Goal: Ask a question

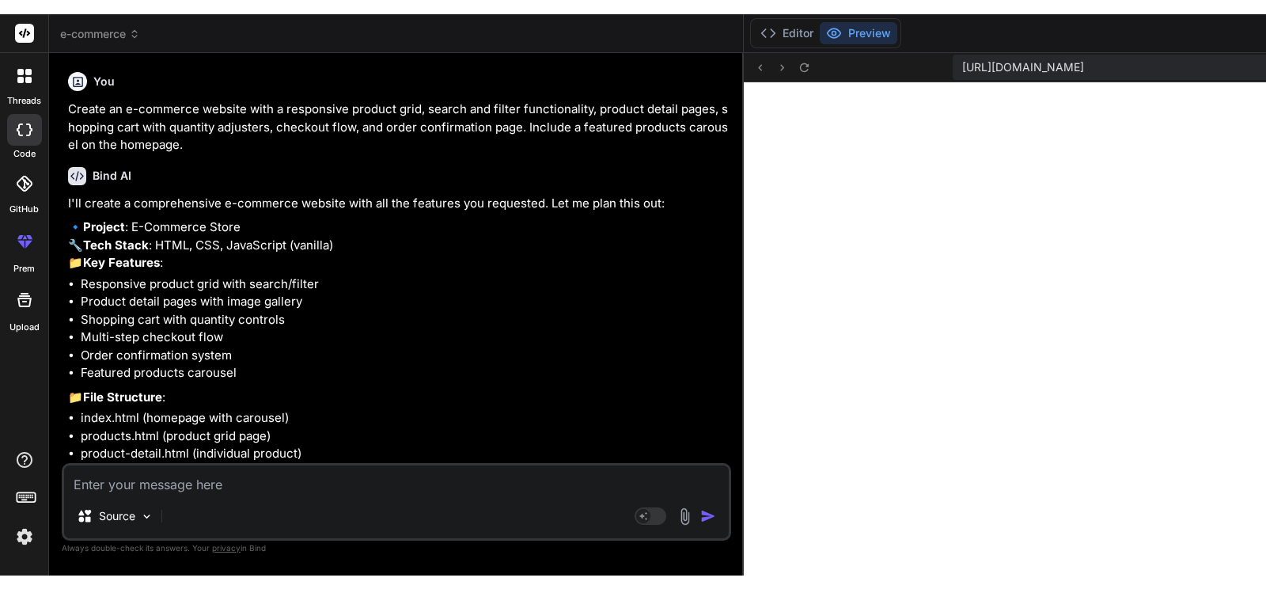
scroll to position [5142, 0]
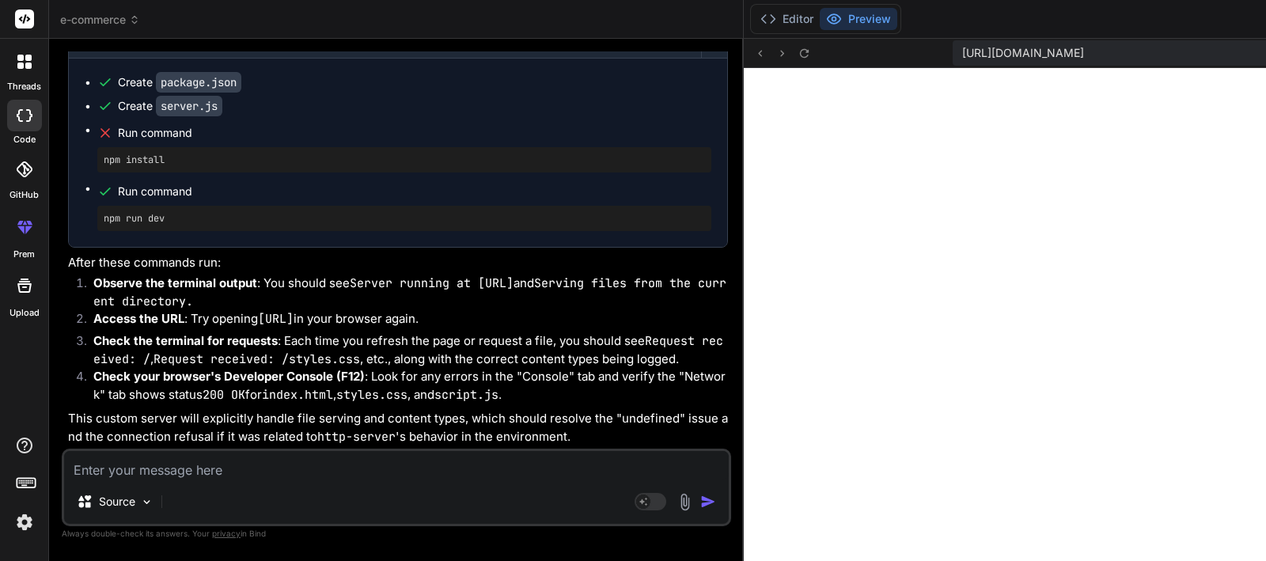
type textarea "x"
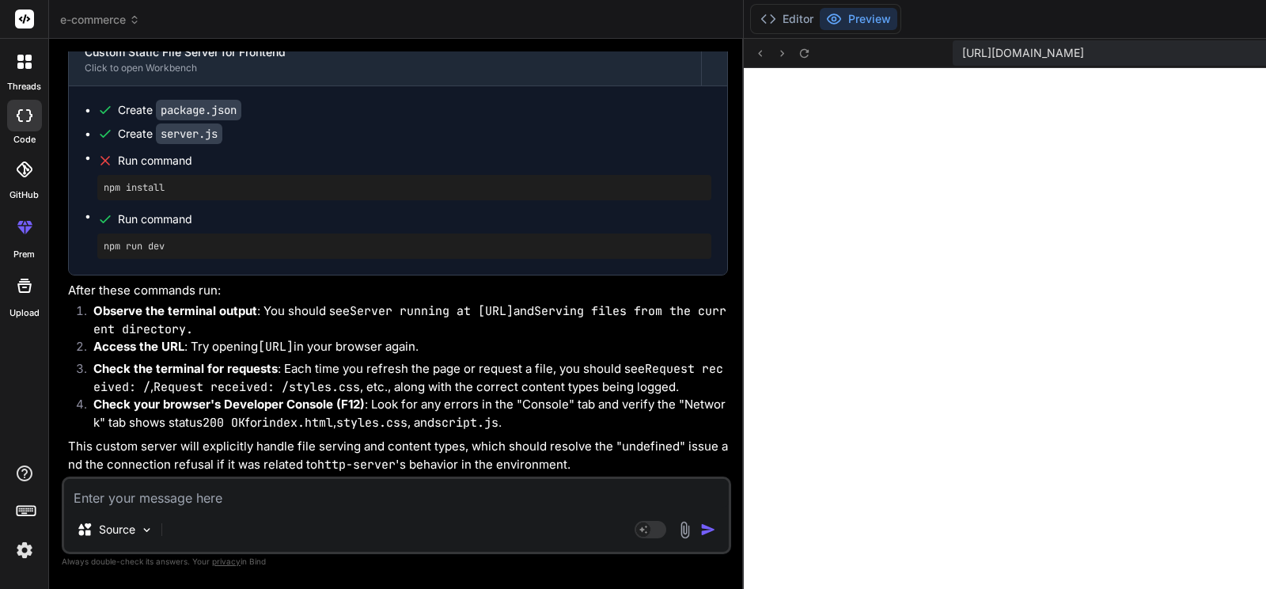
scroll to position [24171, 0]
click at [175, 506] on textarea at bounding box center [396, 493] width 665 height 28
type textarea "t"
type textarea "x"
type textarea "th"
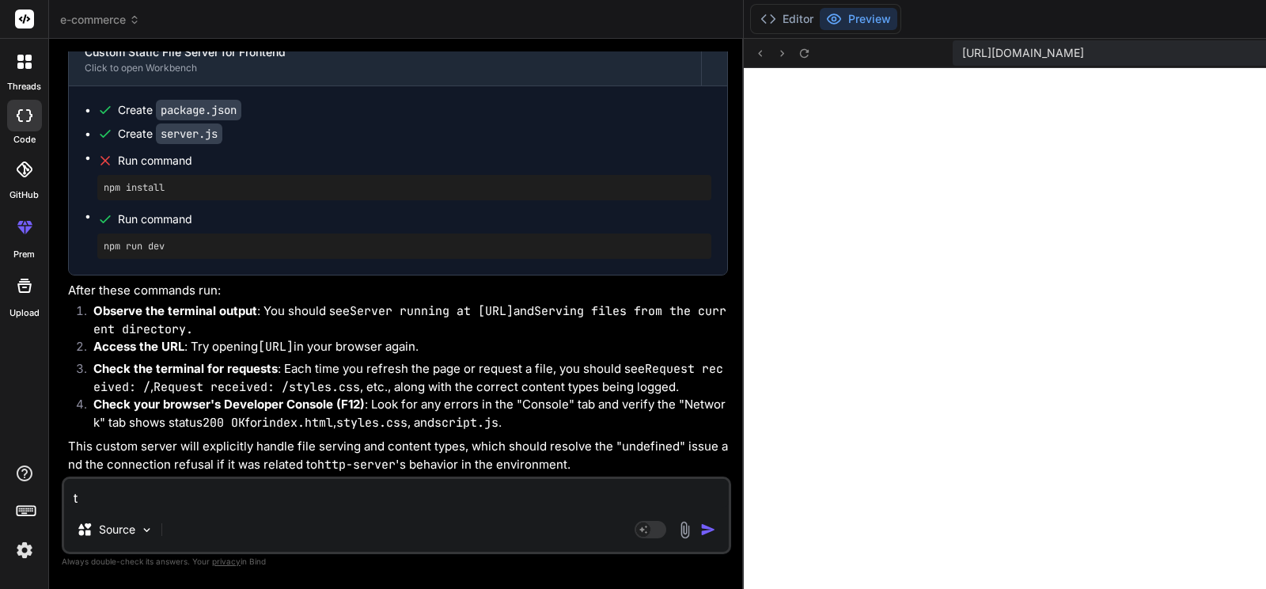
type textarea "x"
type textarea "the"
type textarea "x"
type textarea "the"
type textarea "x"
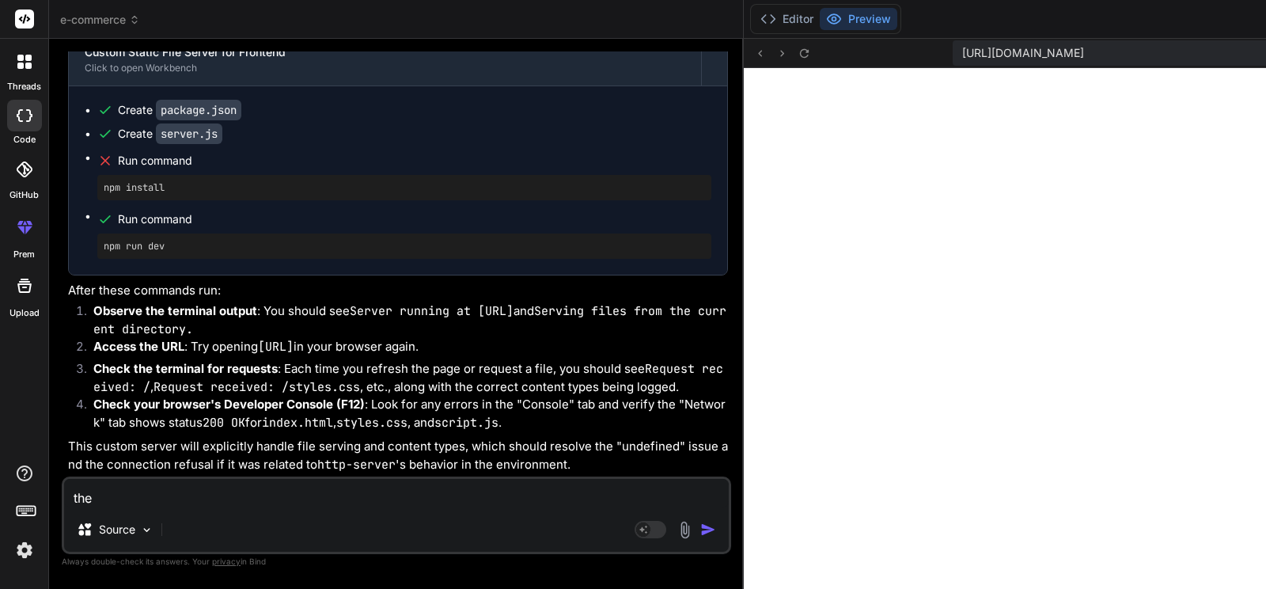
type textarea "the r"
type textarea "x"
type textarea "the ru"
type textarea "x"
type textarea "the run"
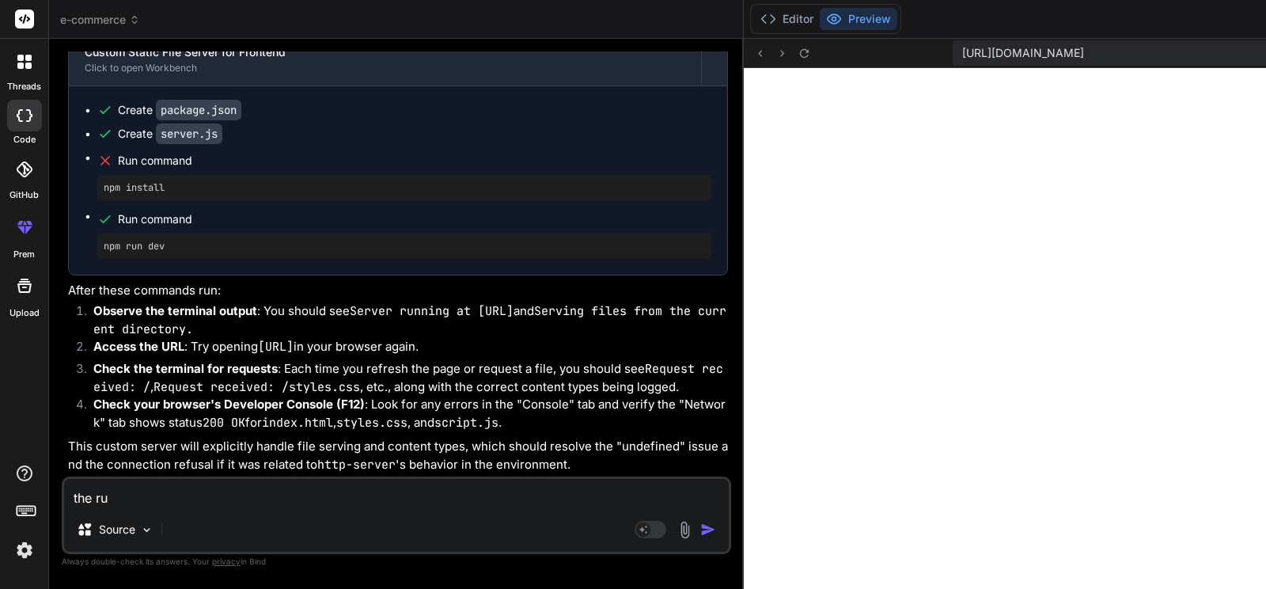
type textarea "x"
type textarea "the run"
type textarea "x"
type textarea "the run i"
type textarea "x"
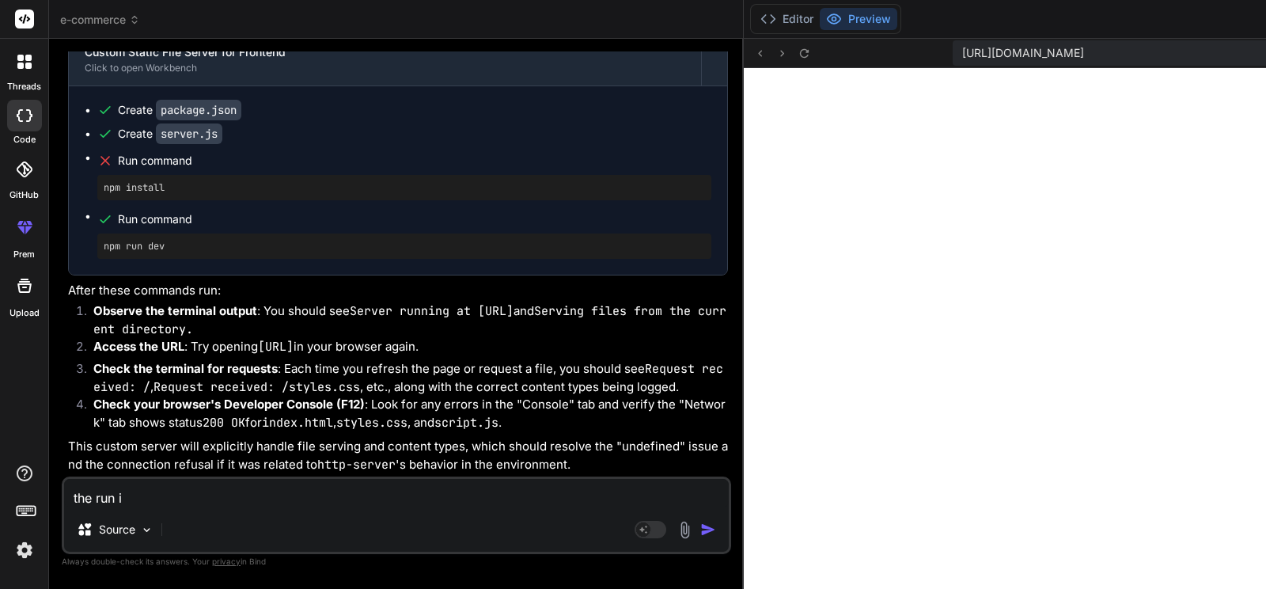
type textarea "the run"
type textarea "x"
type textarea "the run c"
type textarea "x"
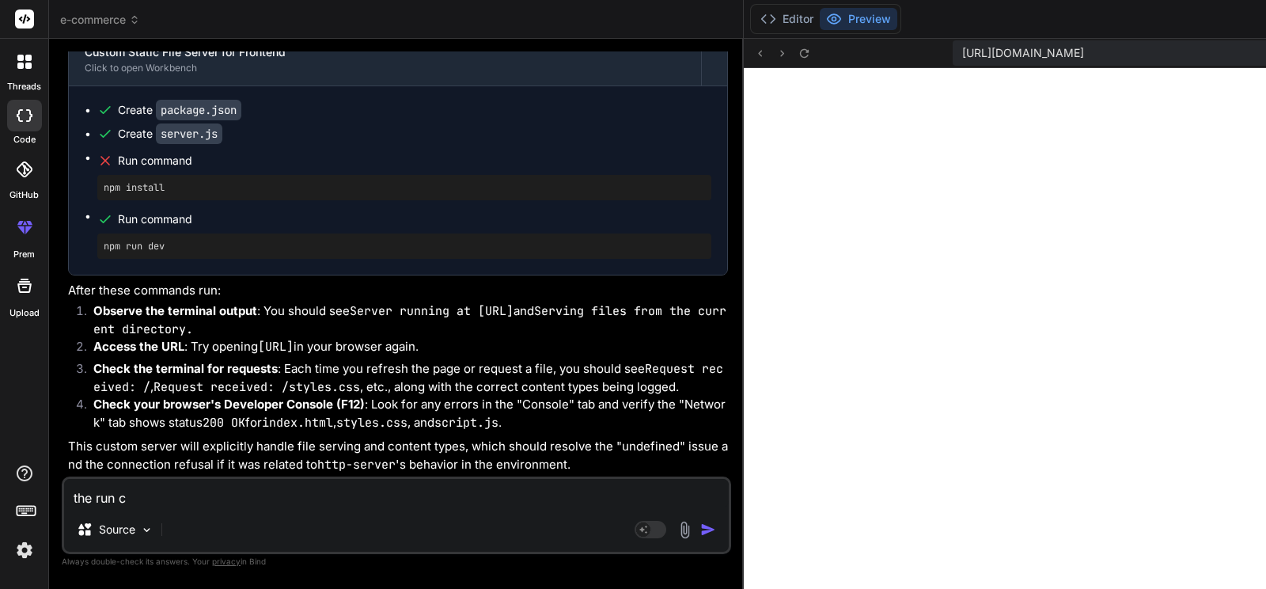
type textarea "the run co"
type textarea "x"
type textarea "the run com"
type textarea "x"
type textarea "the run comm"
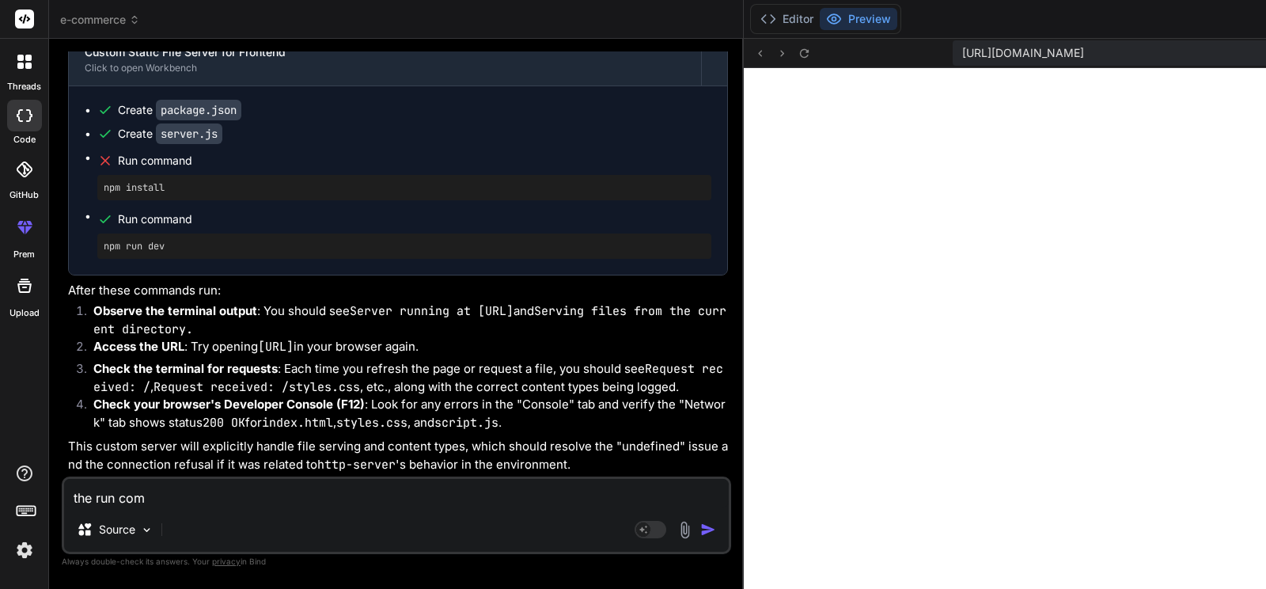
type textarea "x"
type textarea "the run comma"
type textarea "x"
type textarea "the run comman"
type textarea "x"
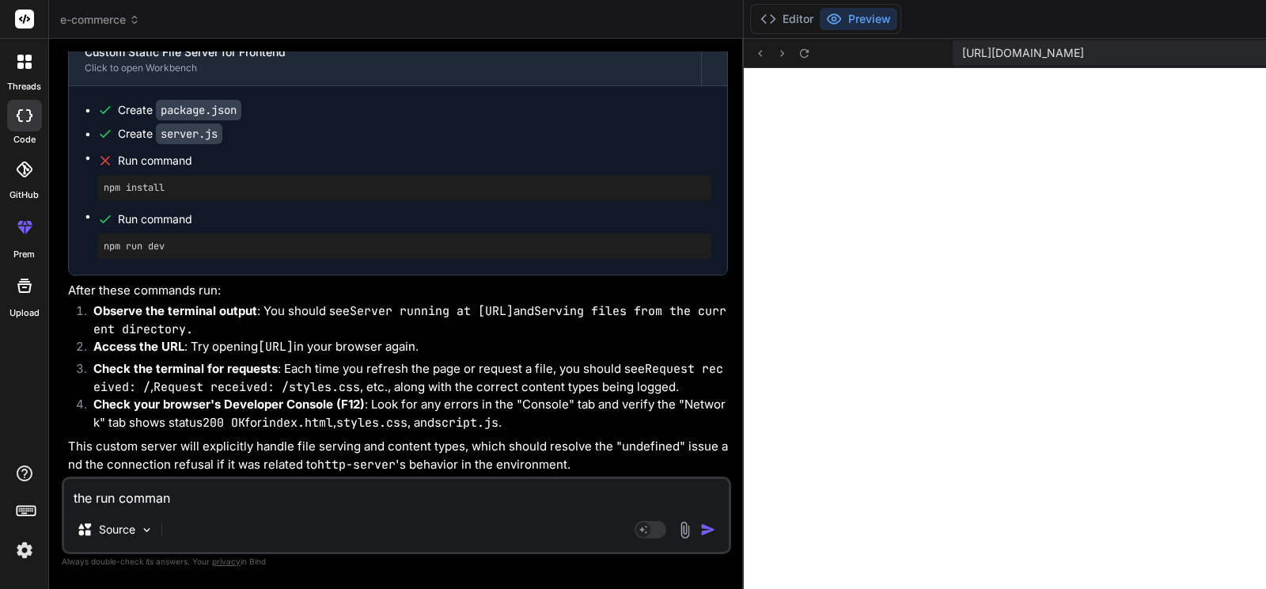
type textarea "the run command"
type textarea "x"
type textarea "the run command"
type textarea "x"
type textarea "the run command ""
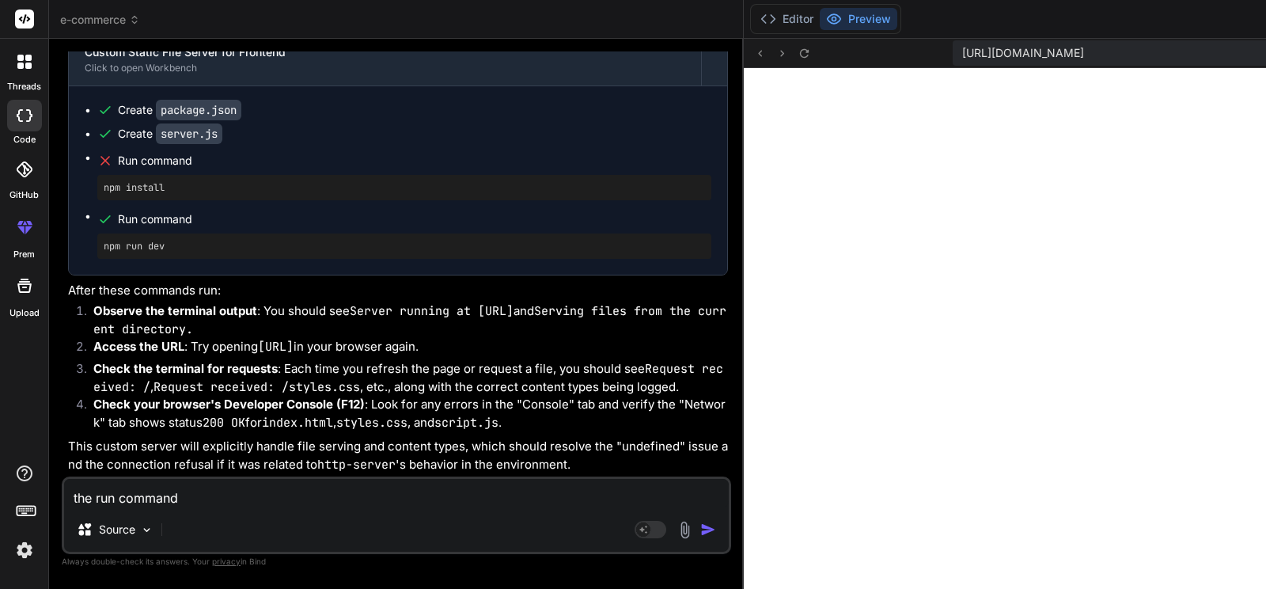
type textarea "x"
type textarea "the run command "n"
type textarea "x"
type textarea "the run command "np"
type textarea "x"
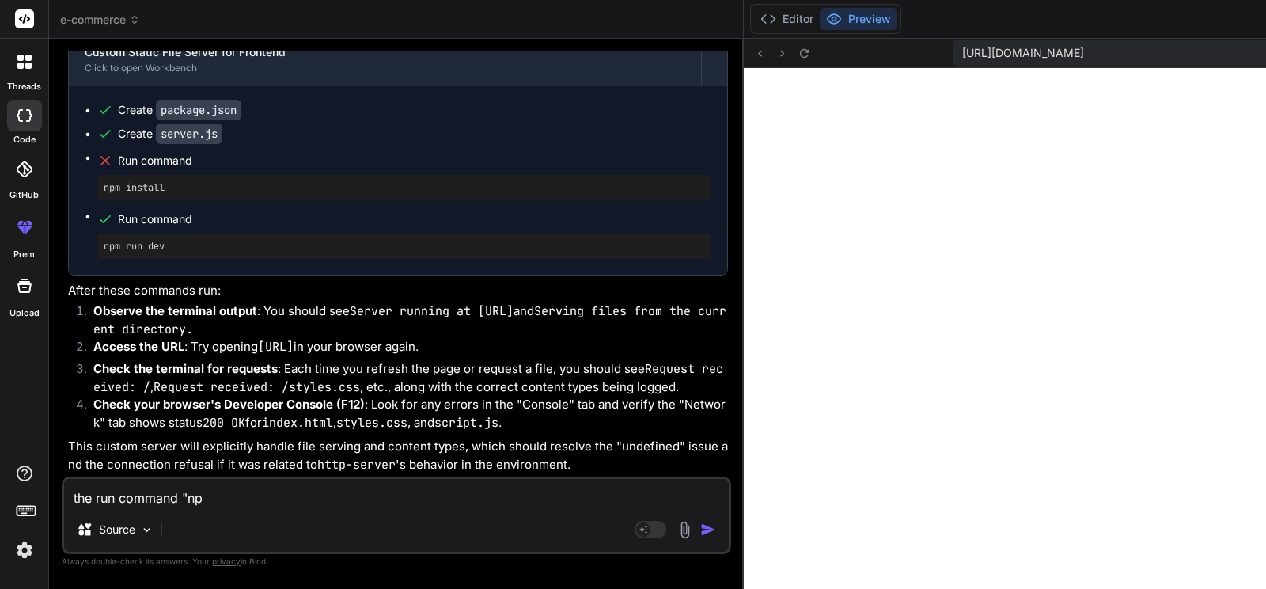
type textarea "the run command "npm"
type textarea "x"
type textarea "the run command "npm"
type textarea "x"
type textarea "the run command "npm i"
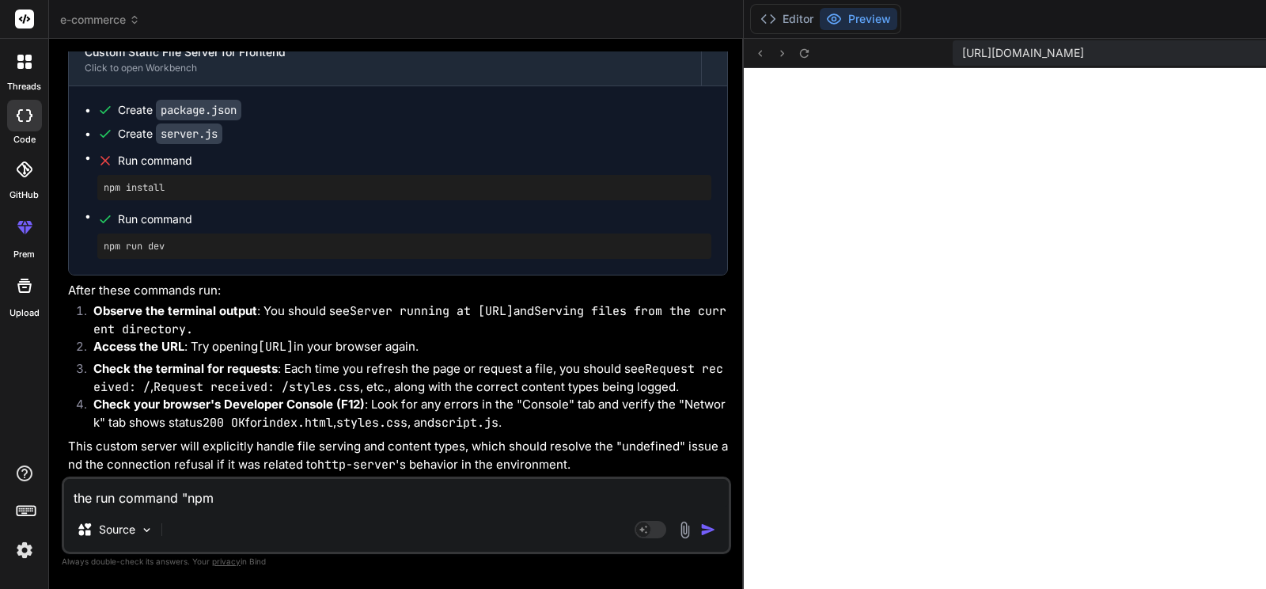
type textarea "x"
type textarea "the run command "npm in"
type textarea "x"
type textarea "the run command "npm ins"
type textarea "x"
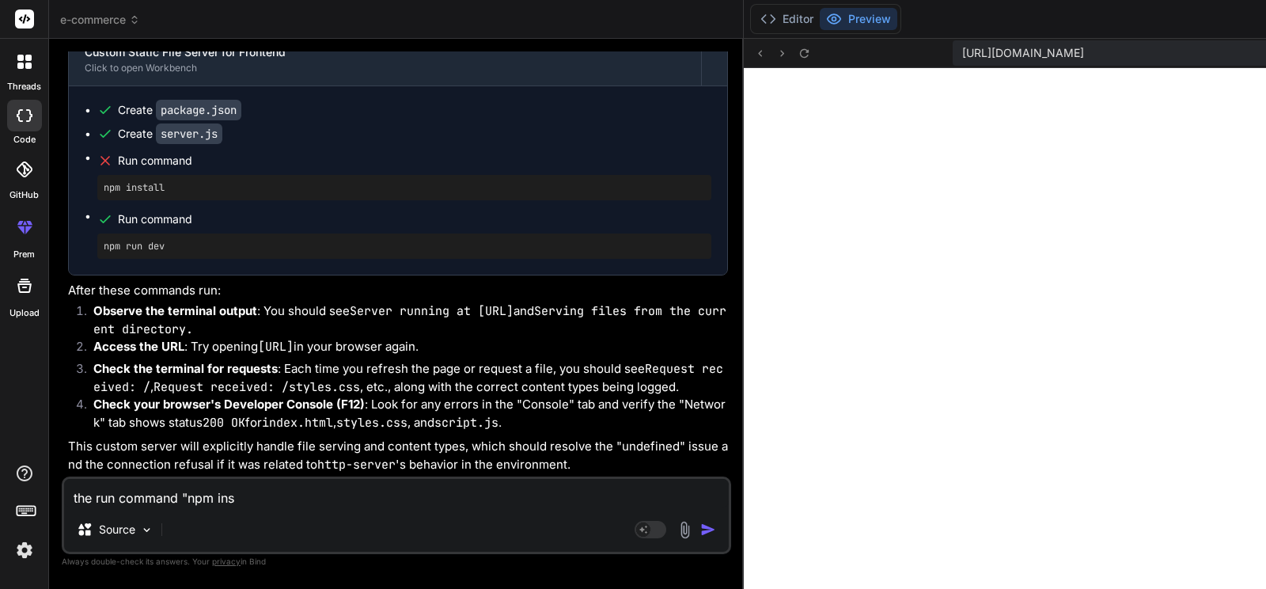
type textarea "the run command "npm inst"
type textarea "x"
type textarea "the run command "npm instl"
type textarea "x"
type textarea "the run command "npm instll"
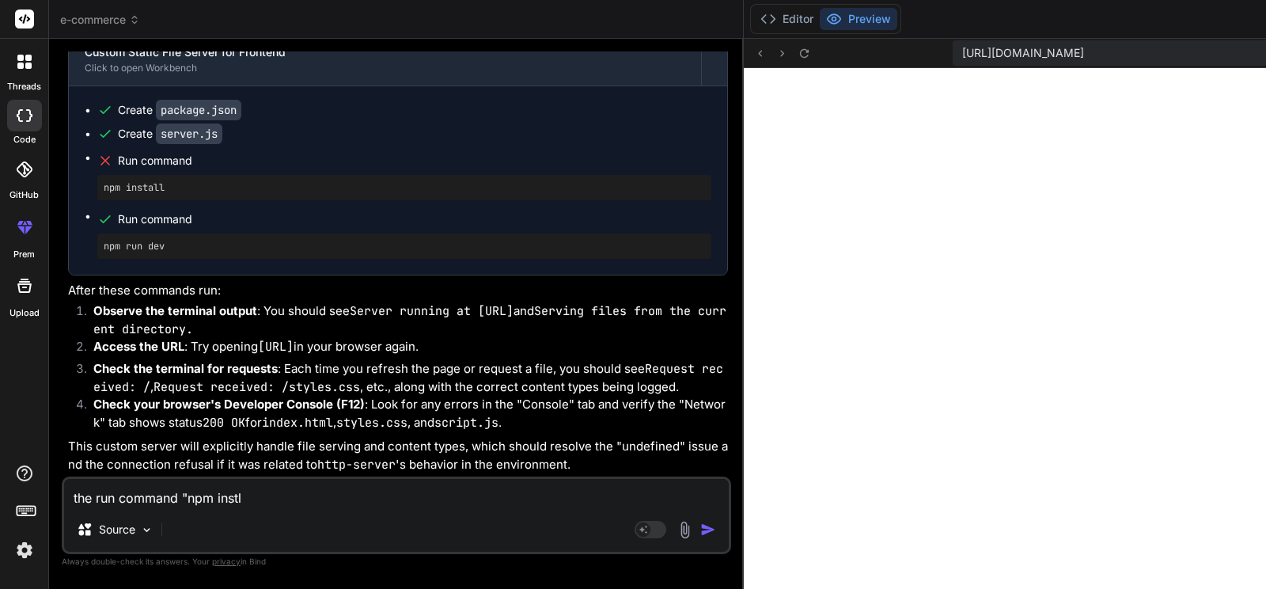
type textarea "x"
type textarea "the run command "npm instl"
type textarea "x"
type textarea "the run command "npm inst"
type textarea "x"
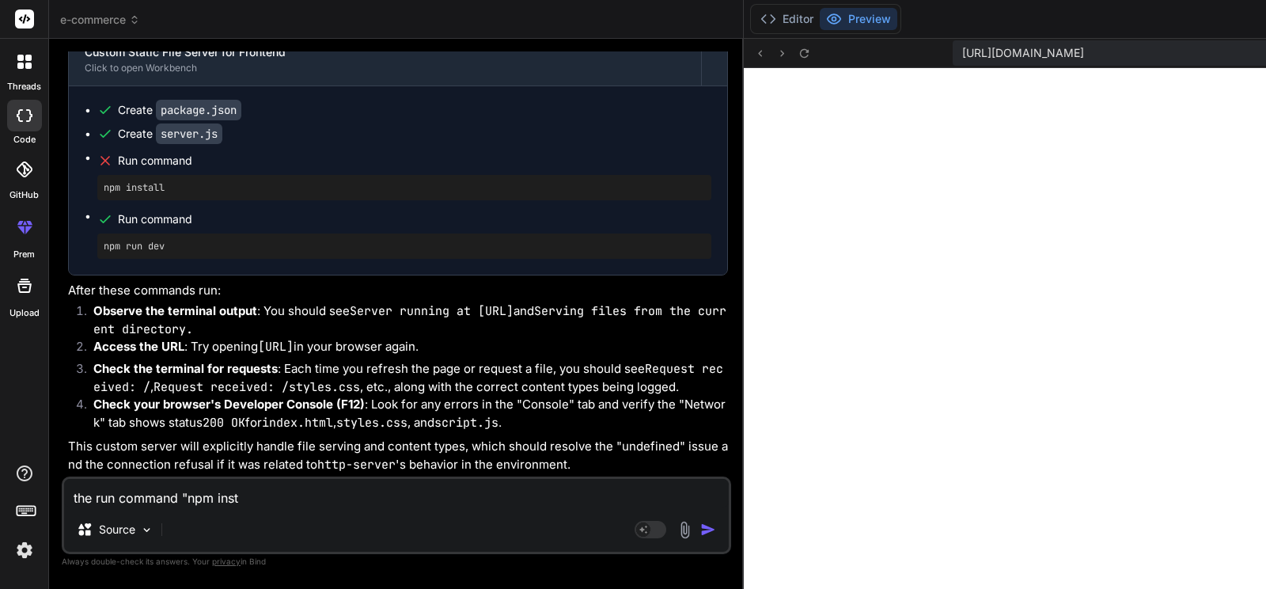
type textarea "the run command "npm insta"
type textarea "x"
type textarea "the run command "npm instal"
type textarea "x"
type textarea "the run command "npm install"
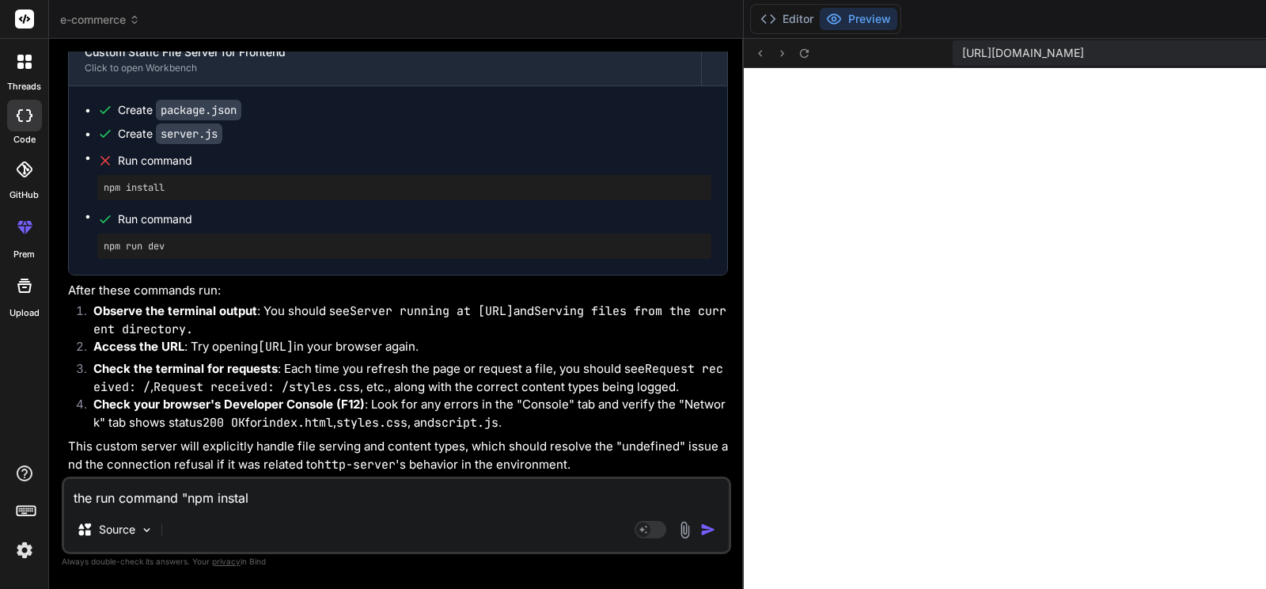
type textarea "x"
type textarea "the run command "npm install""
type textarea "x"
type textarea "the run command "npm install""
type textarea "x"
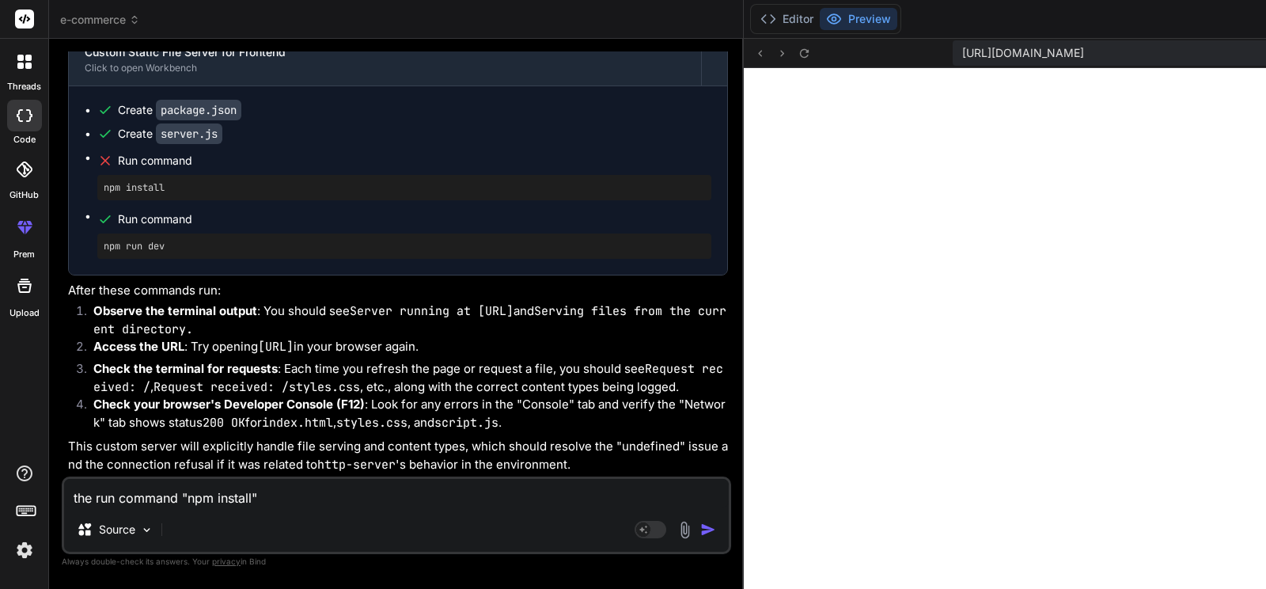
type textarea "the run command "npm install" F"
type textarea "x"
type textarea "the run command "npm install" FA"
type textarea "x"
type textarea "the run command "npm install" FAI"
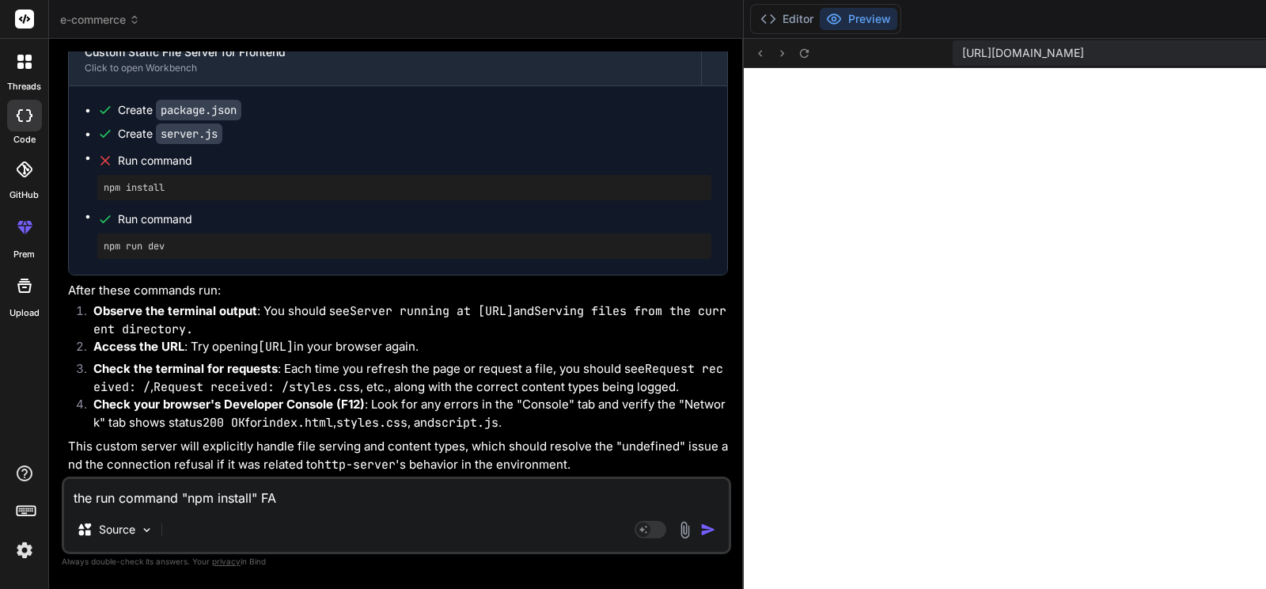
type textarea "x"
type textarea "the run command "npm install" FAIL"
type textarea "x"
type textarea "the run command "npm install" [PERSON_NAME]"
type textarea "x"
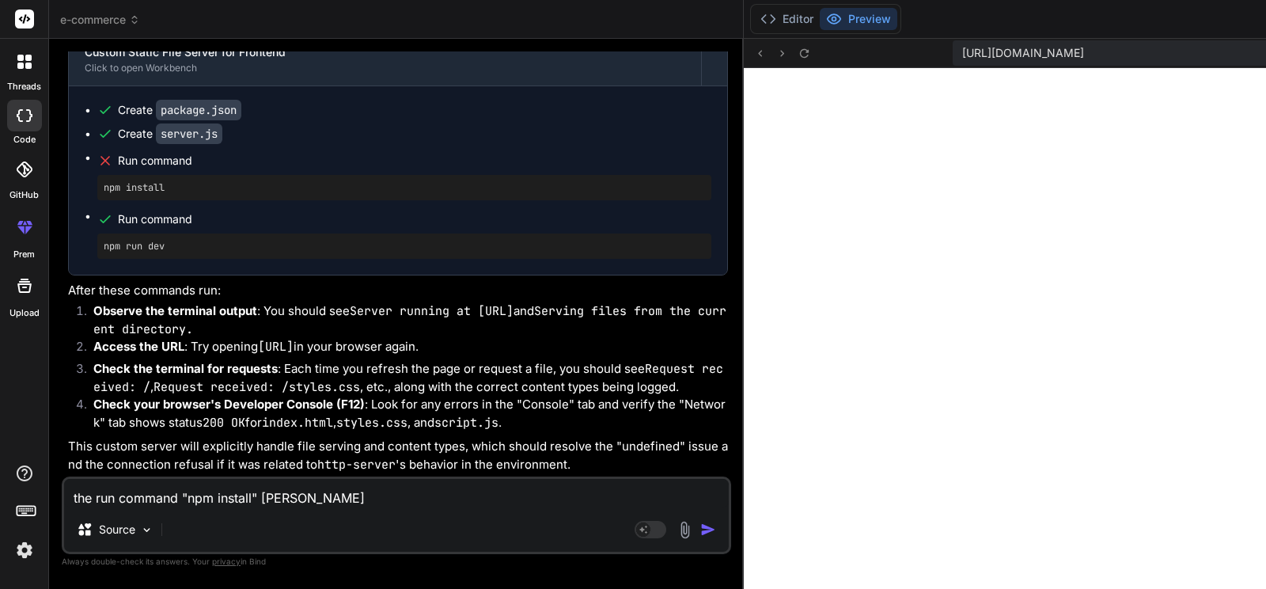
type textarea "the run command "npm install" FAILED"
type textarea "x"
type textarea "the run command "npm install" FAILED!"
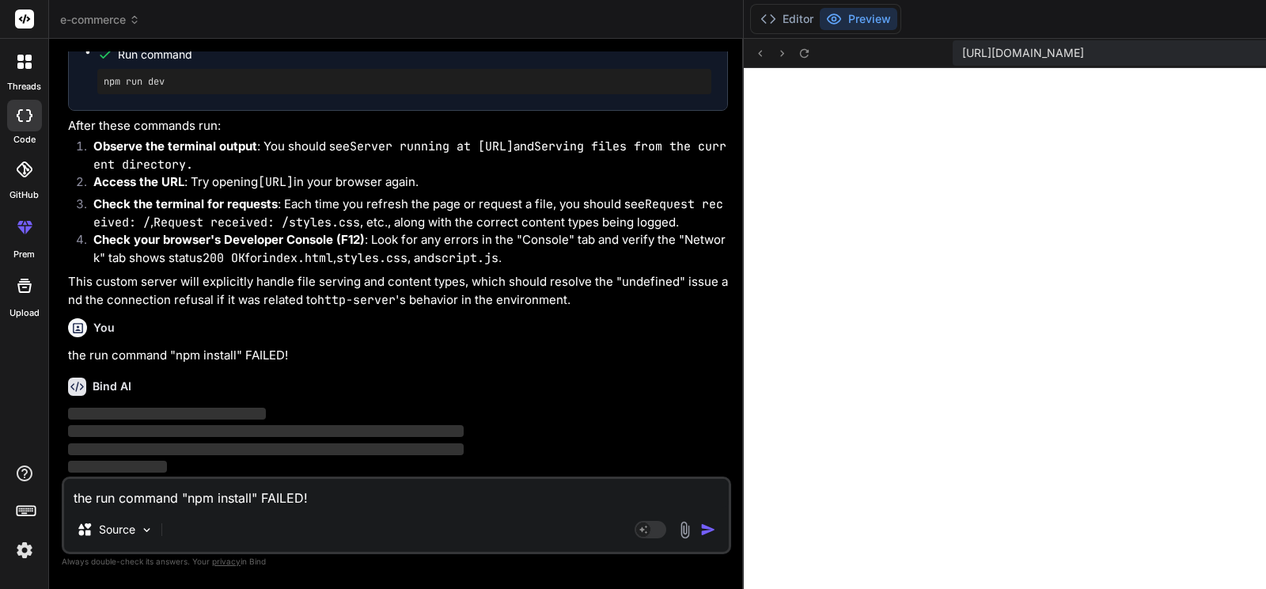
type textarea "x"
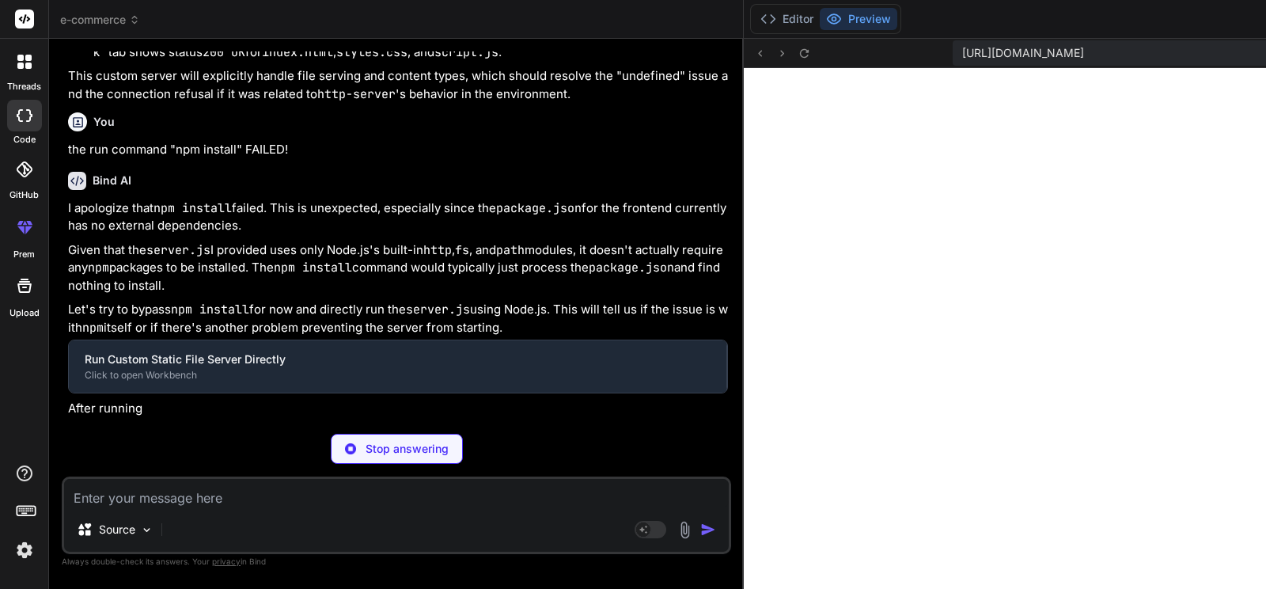
type textarea "x"
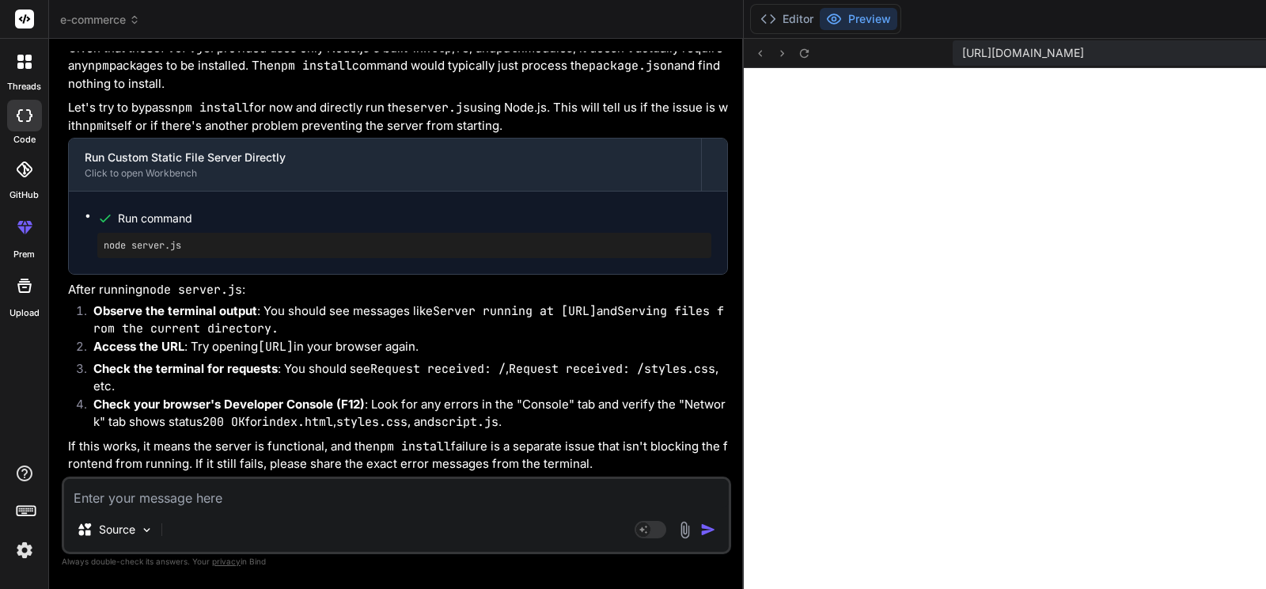
scroll to position [5158, 0]
